Goal: Navigation & Orientation: Find specific page/section

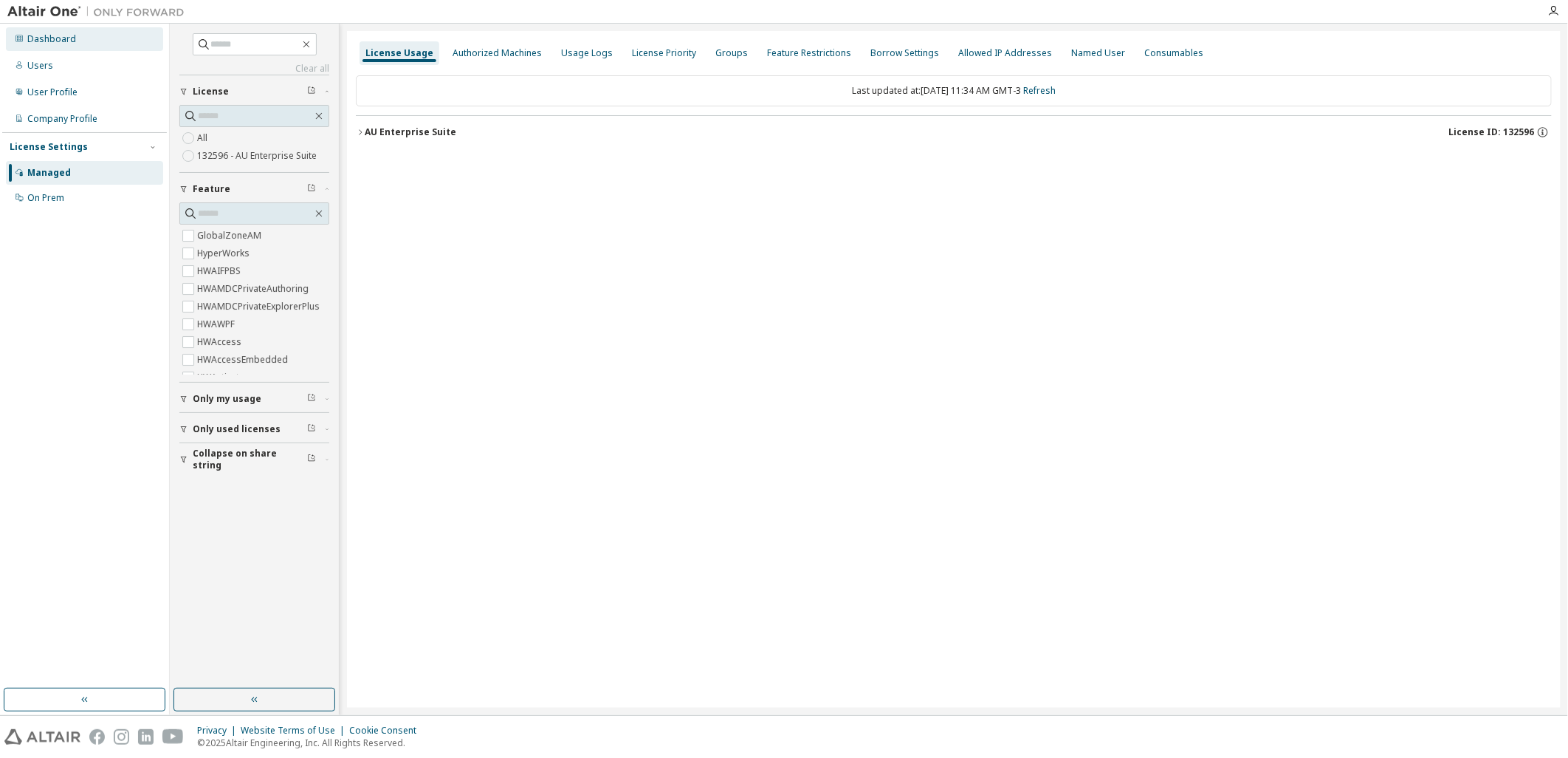
click at [63, 50] on div "Dashboard" at bounding box center [85, 39] width 157 height 24
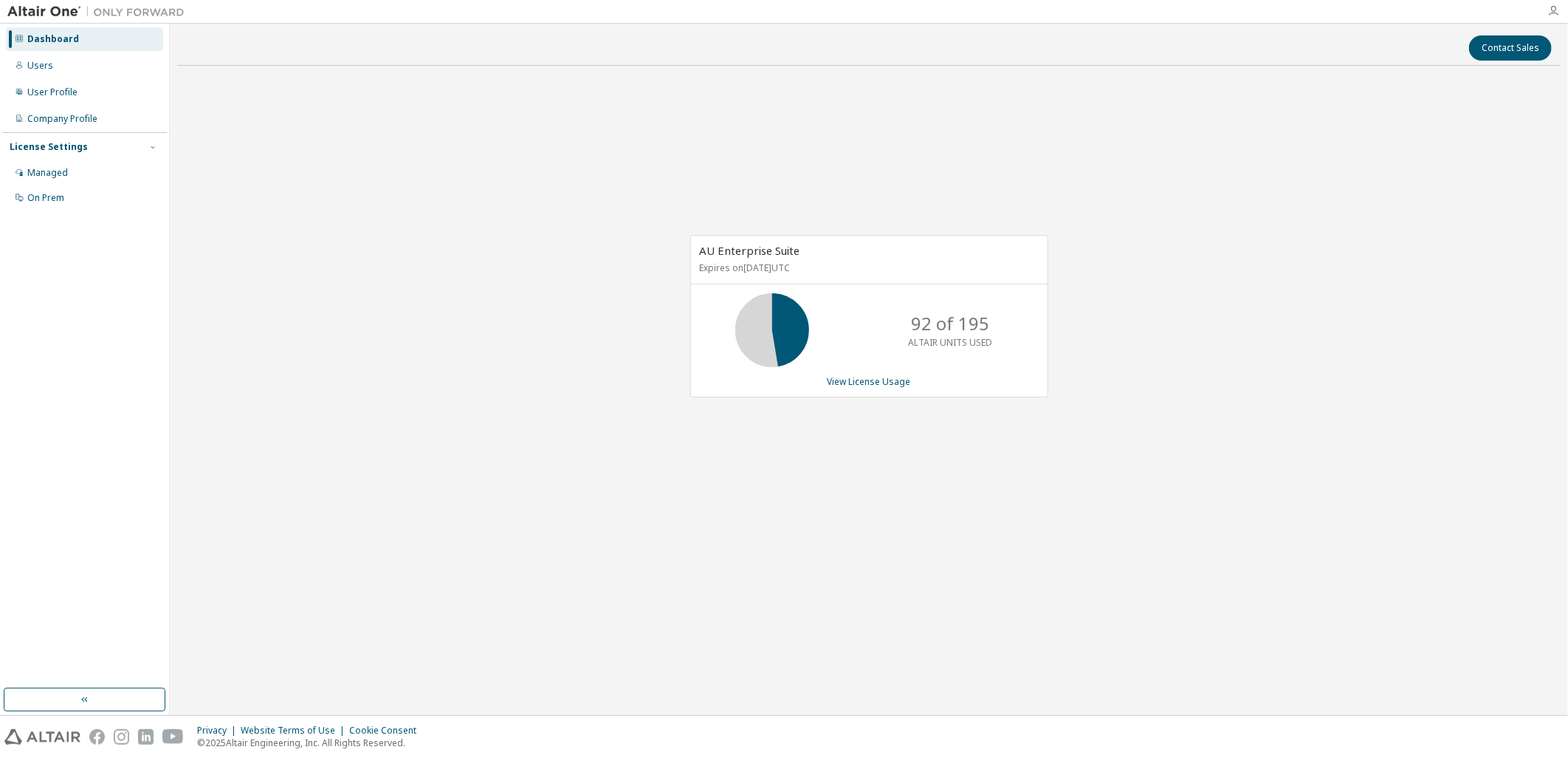
click at [1557, 15] on icon "button" at bounding box center [1553, 11] width 11 height 11
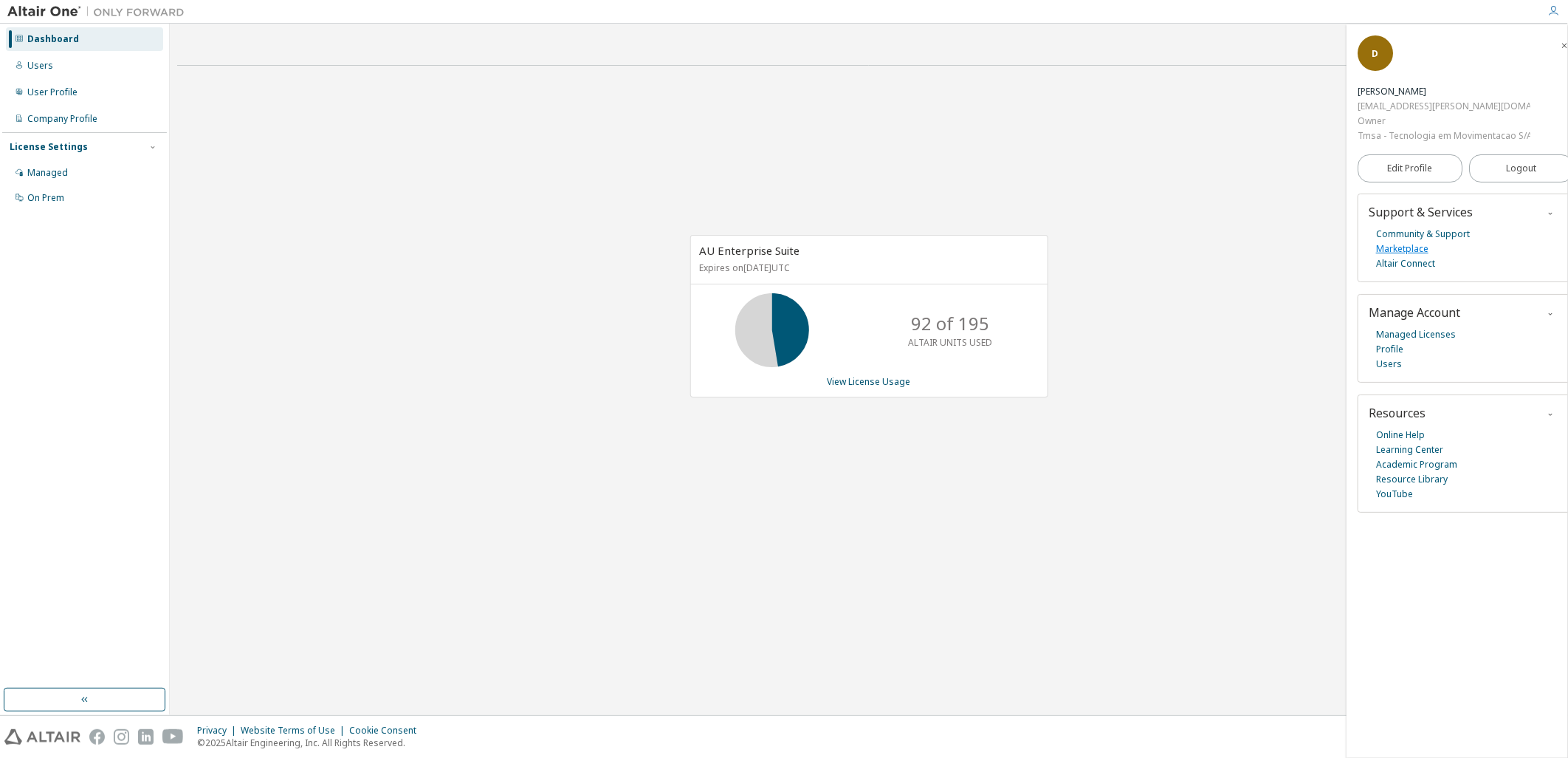
click at [1411, 251] on link "Marketplace" at bounding box center [1402, 248] width 53 height 15
